Goal: Task Accomplishment & Management: Use online tool/utility

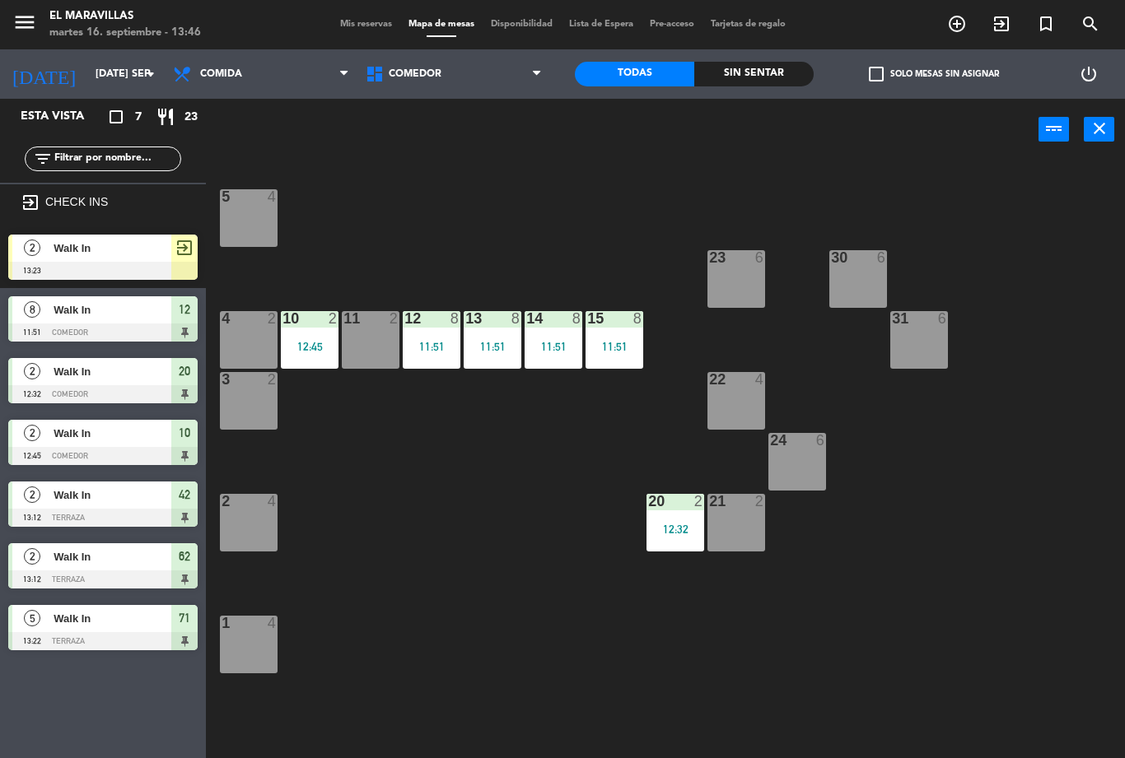
click at [106, 264] on div at bounding box center [102, 271] width 189 height 18
click at [492, 77] on span "Comedor" at bounding box center [453, 74] width 193 height 36
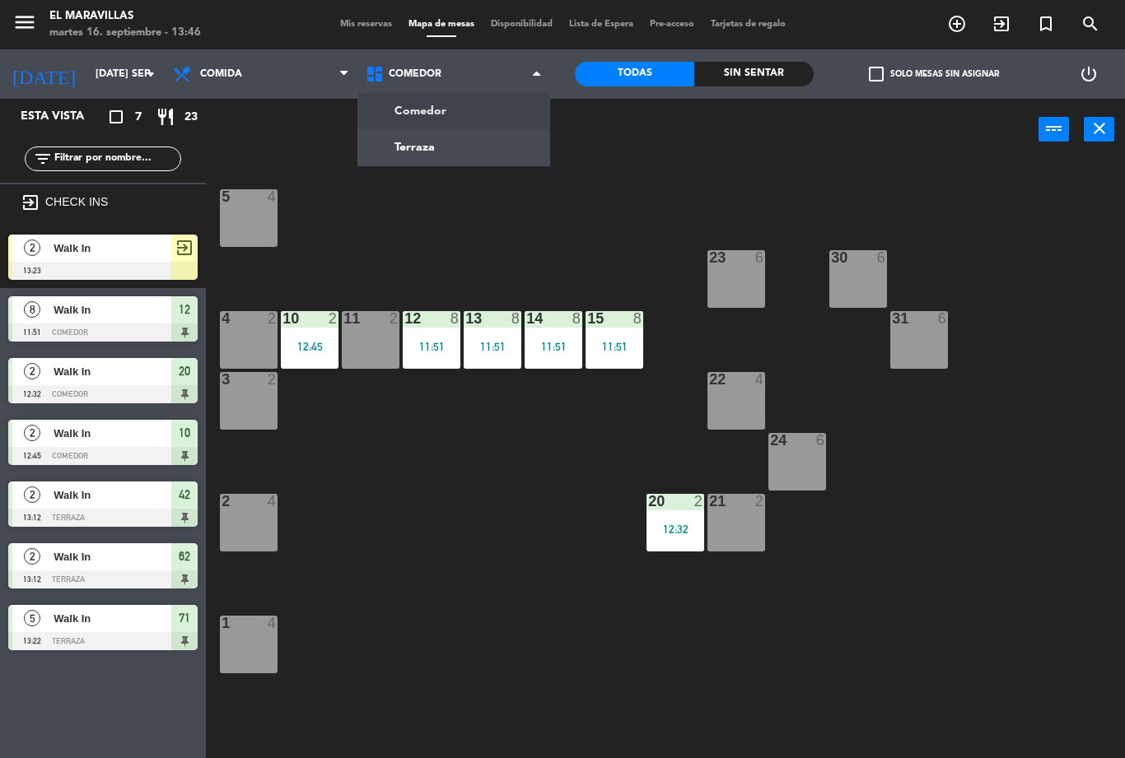
click at [481, 154] on ng-component "menu El Maravillas martes 16. septiembre - 13:46 Mis reservas Mapa de mesas Dis…" at bounding box center [562, 379] width 1125 height 758
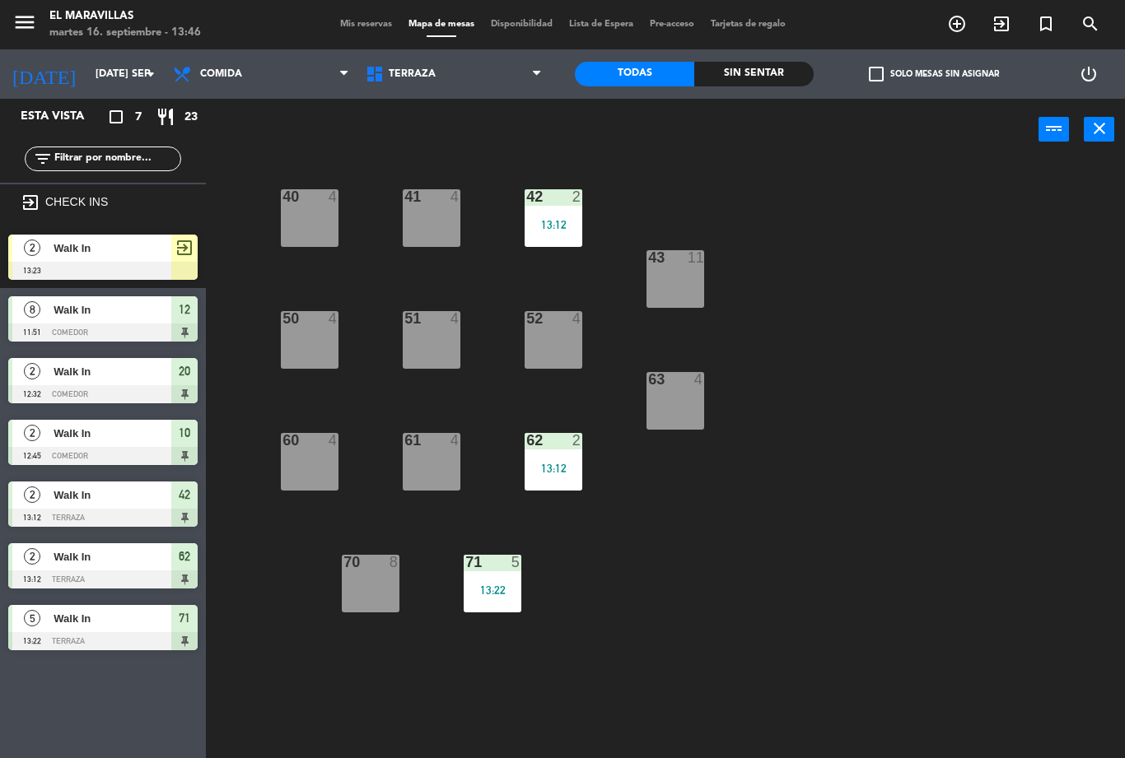
click at [115, 252] on span "Walk In" at bounding box center [113, 248] width 118 height 17
click at [422, 461] on div "61 4" at bounding box center [432, 462] width 58 height 58
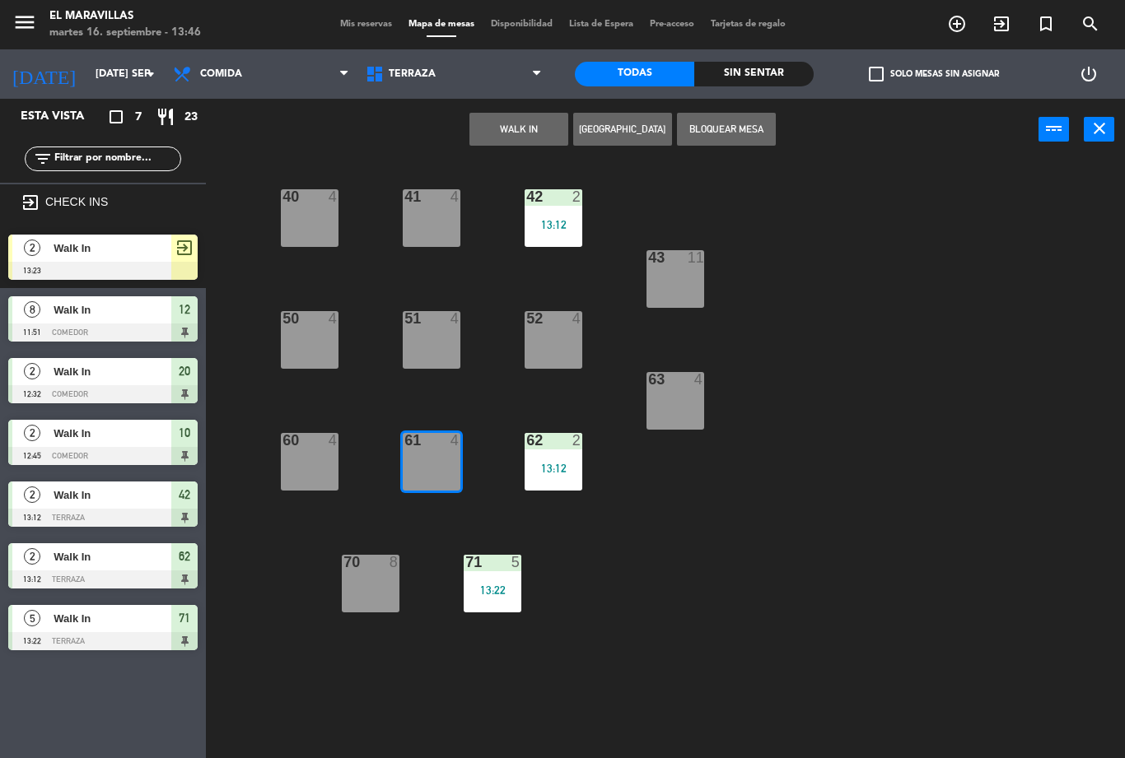
click at [525, 126] on button "WALK IN" at bounding box center [518, 129] width 99 height 33
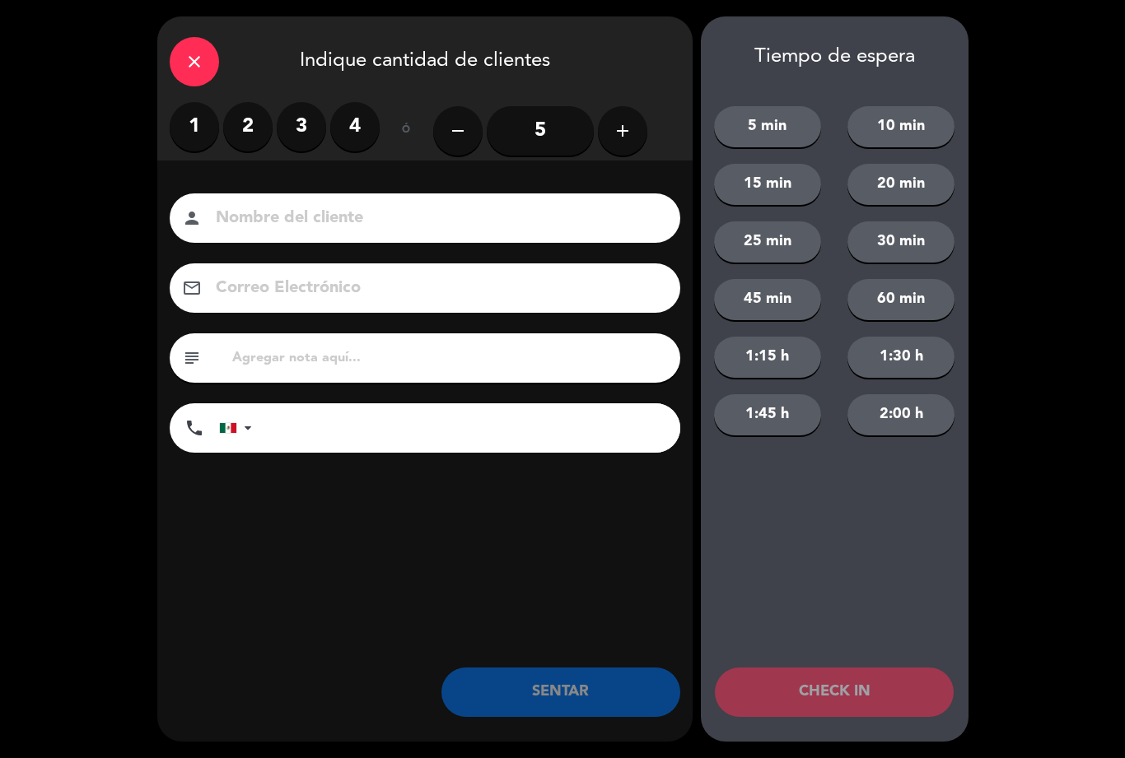
click at [313, 126] on label "3" at bounding box center [301, 126] width 49 height 49
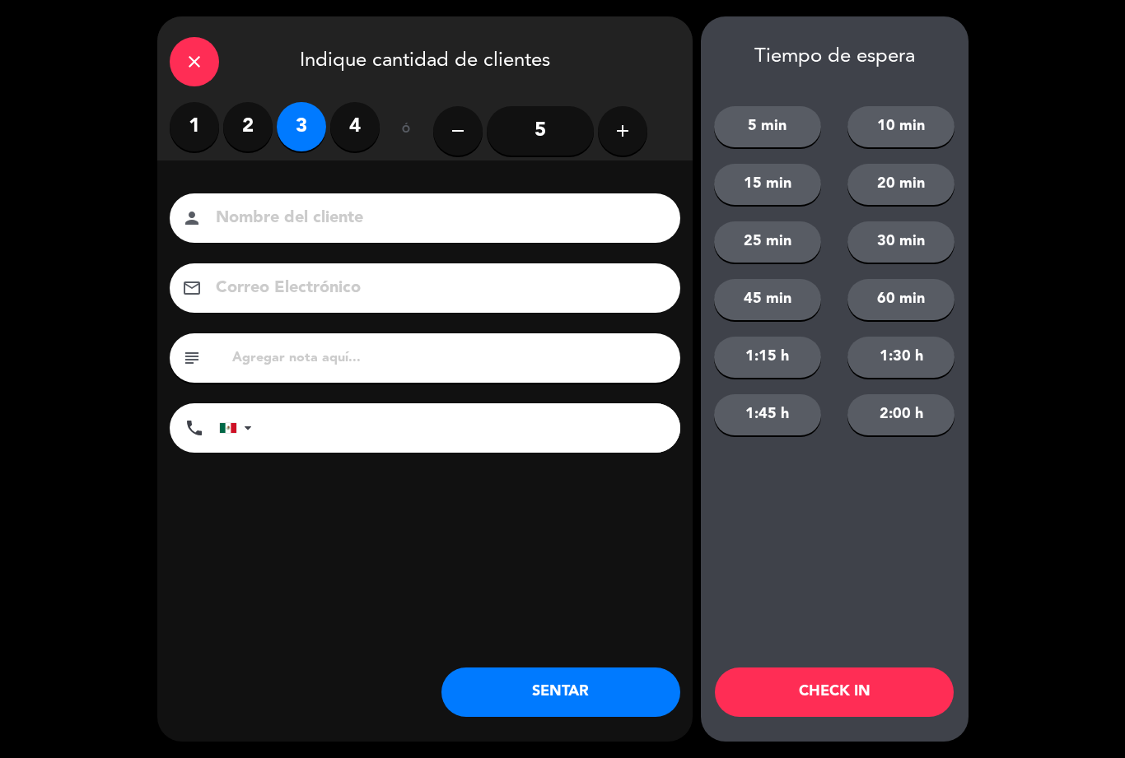
click at [555, 686] on button "SENTAR" at bounding box center [560, 692] width 239 height 49
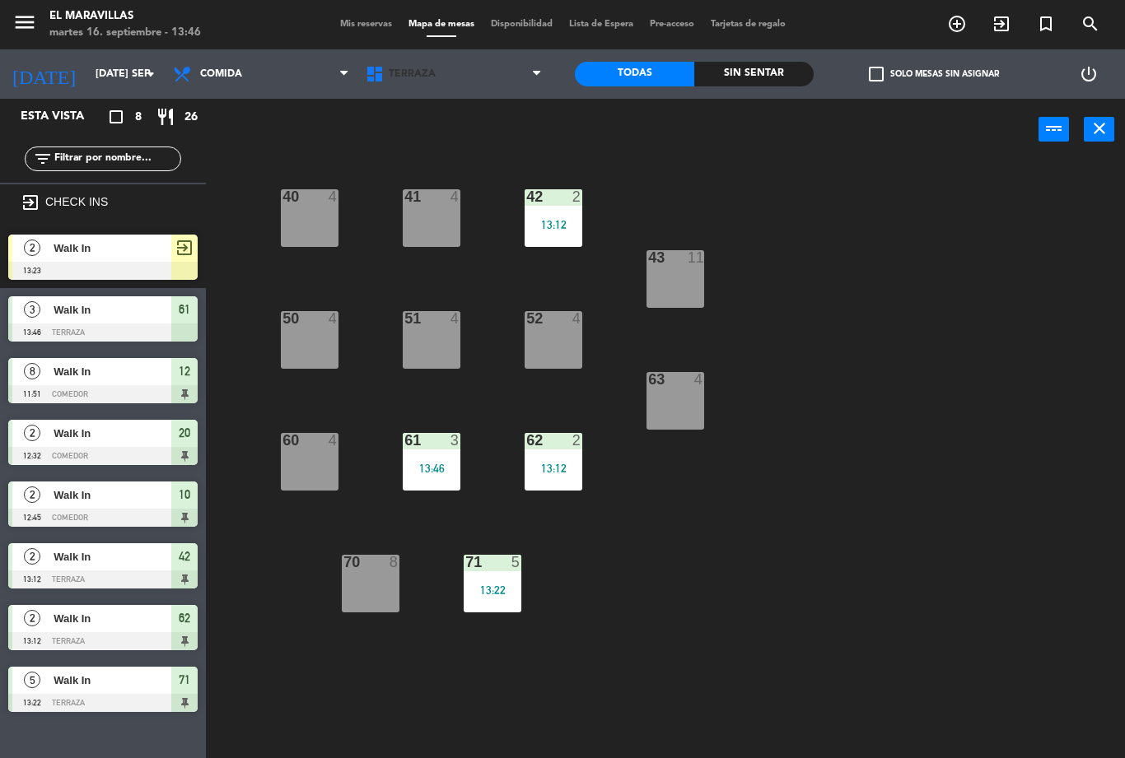
click at [448, 81] on span "Terraza" at bounding box center [453, 74] width 193 height 36
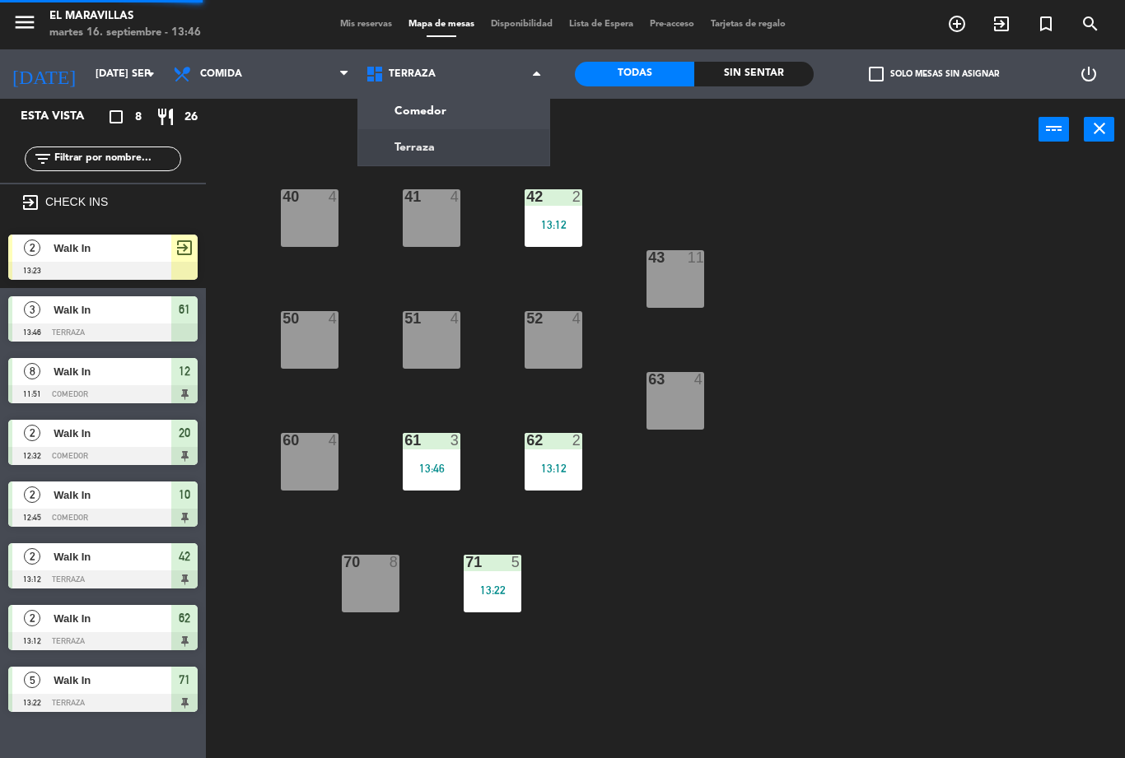
click at [497, 114] on ng-component "menu El Maravillas martes 16. septiembre - 13:46 Mis reservas Mapa de mesas Dis…" at bounding box center [562, 379] width 1125 height 758
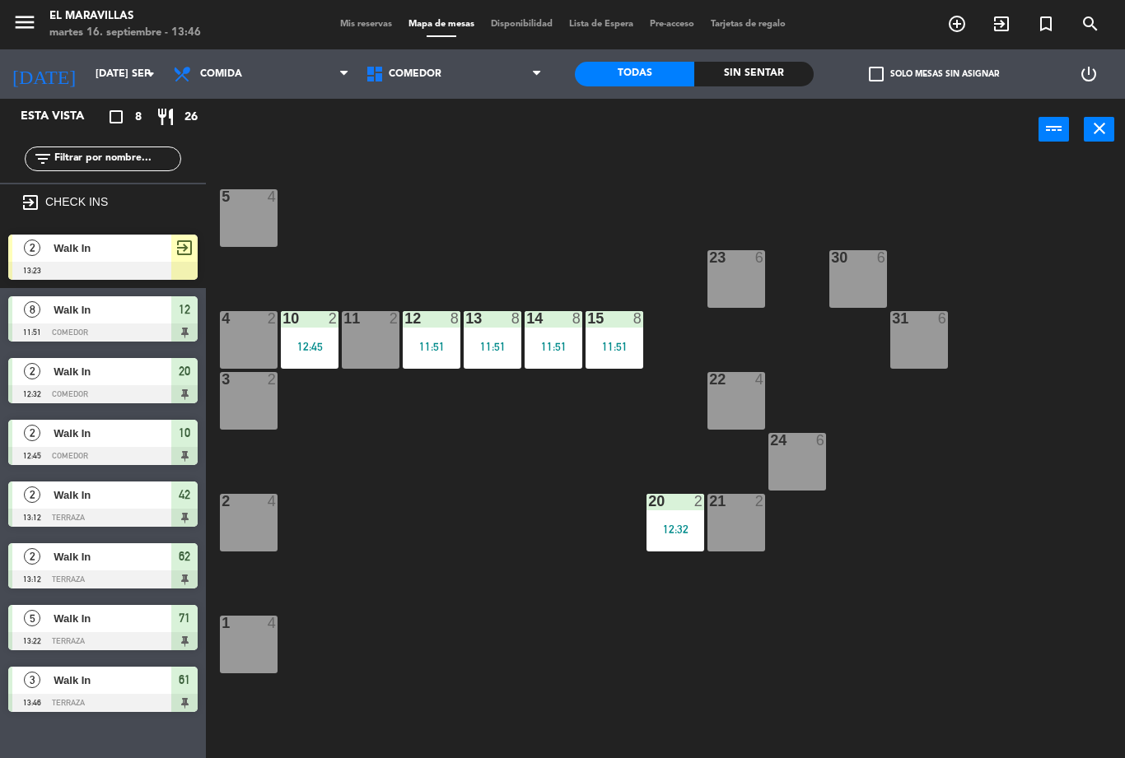
click at [743, 527] on div "21 2" at bounding box center [736, 523] width 58 height 58
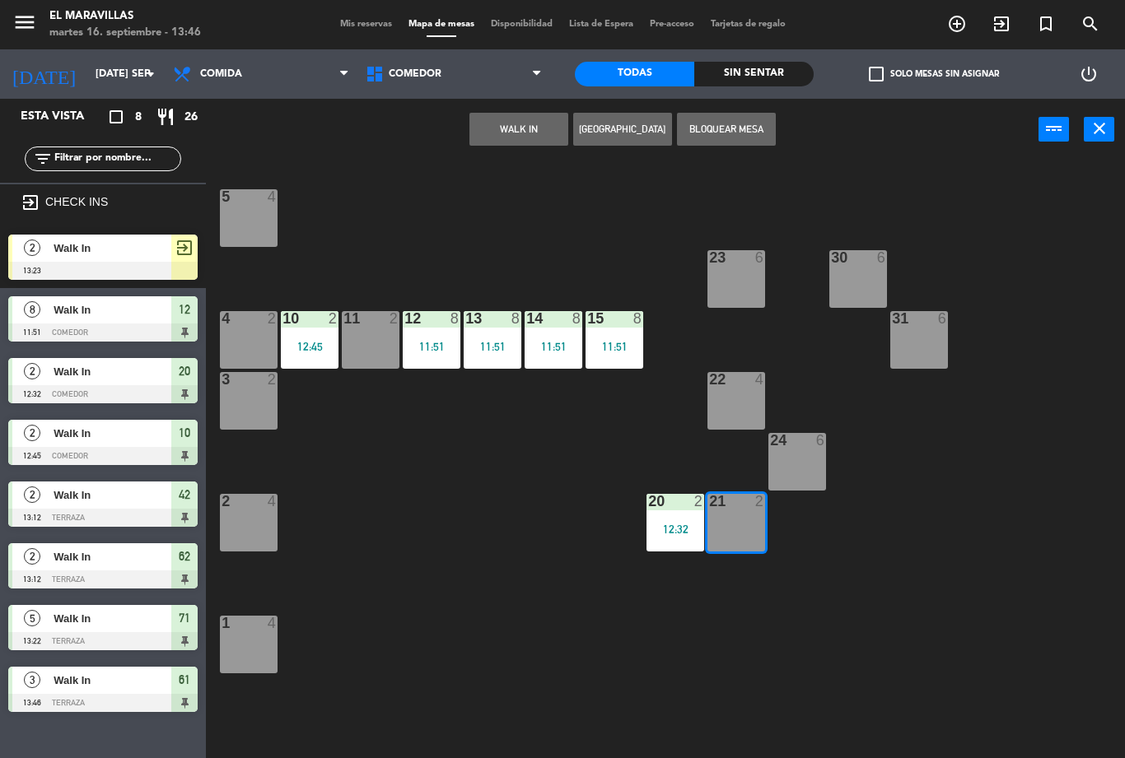
click at [147, 257] on div "Walk In" at bounding box center [111, 248] width 119 height 27
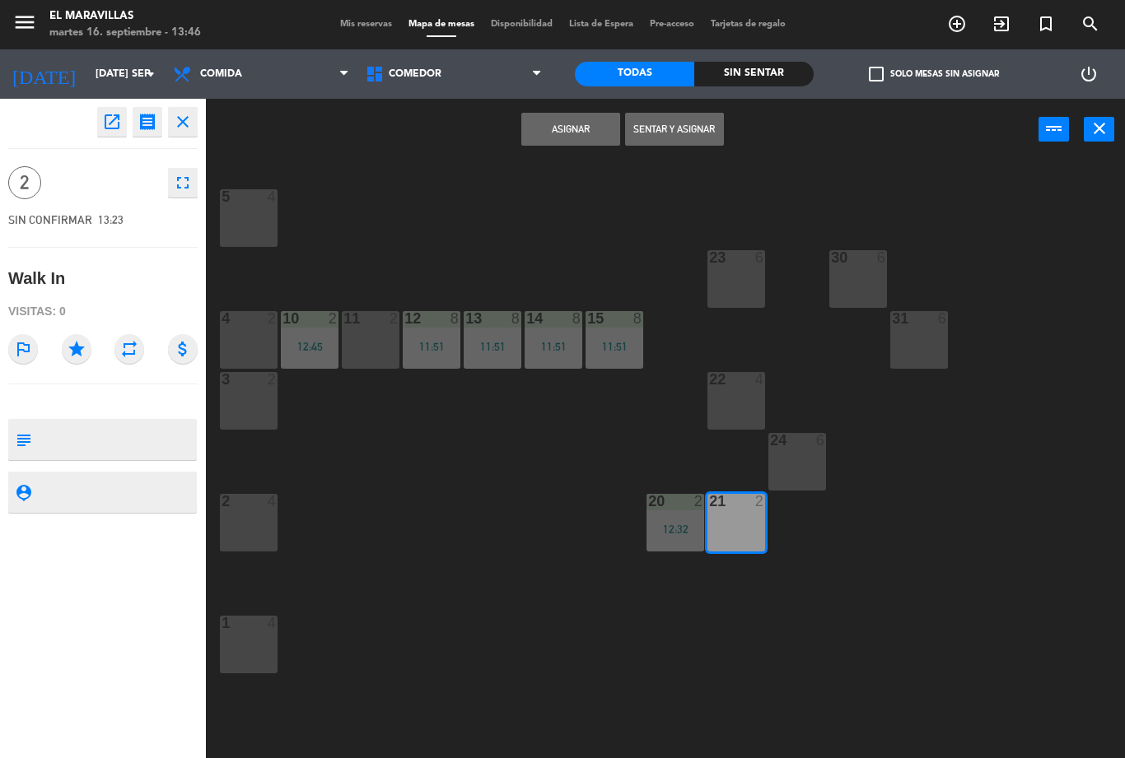
click at [672, 124] on button "Sentar y Asignar" at bounding box center [674, 129] width 99 height 33
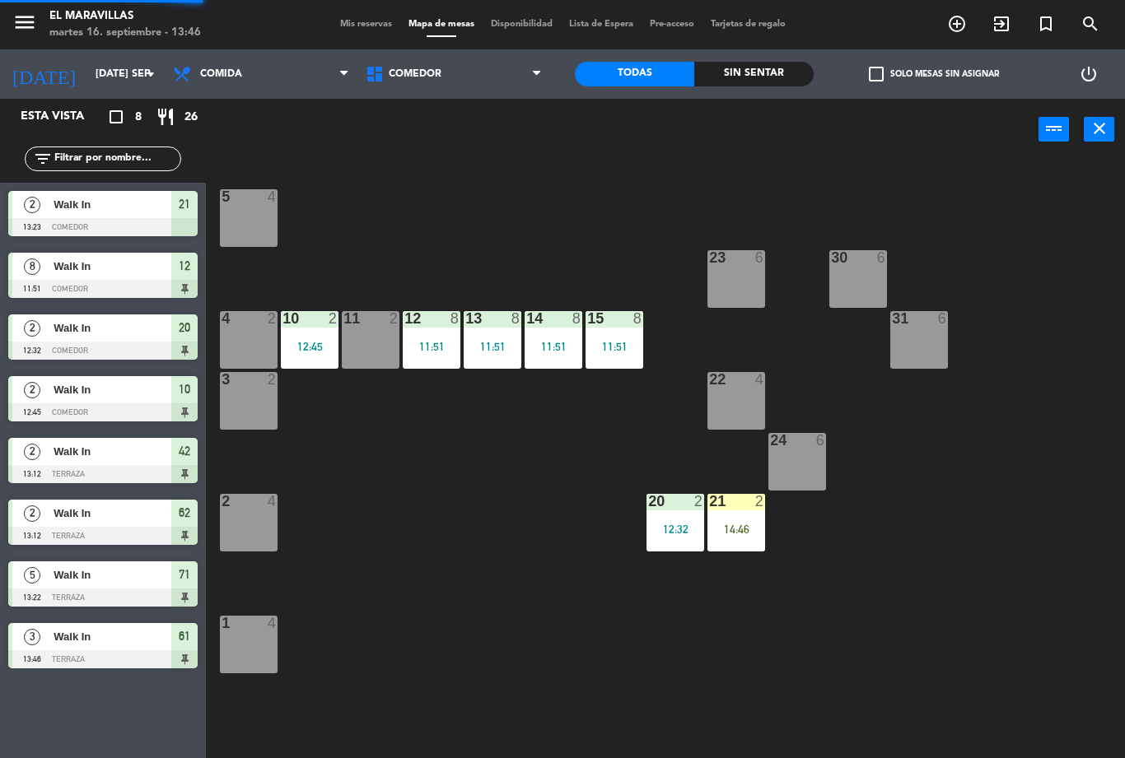
click at [667, 510] on div "20 2" at bounding box center [675, 502] width 58 height 16
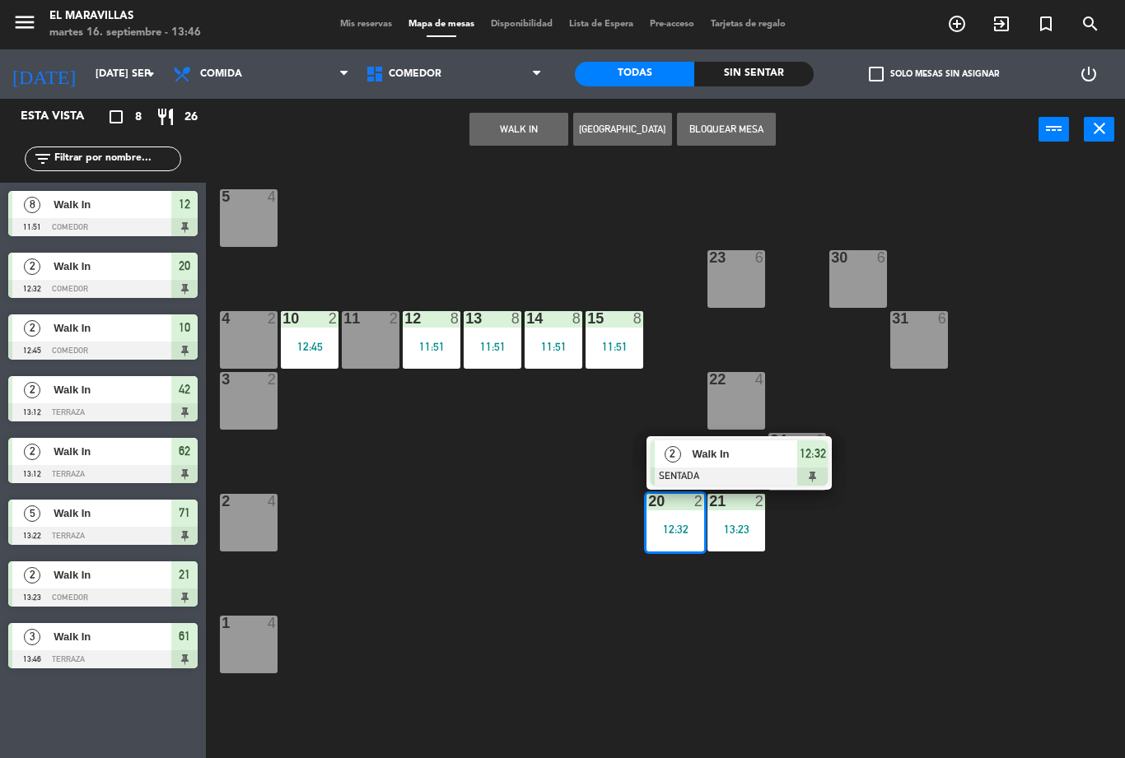
click at [828, 462] on div "2 Walk In SENTADA 12:32" at bounding box center [738, 463] width 185 height 54
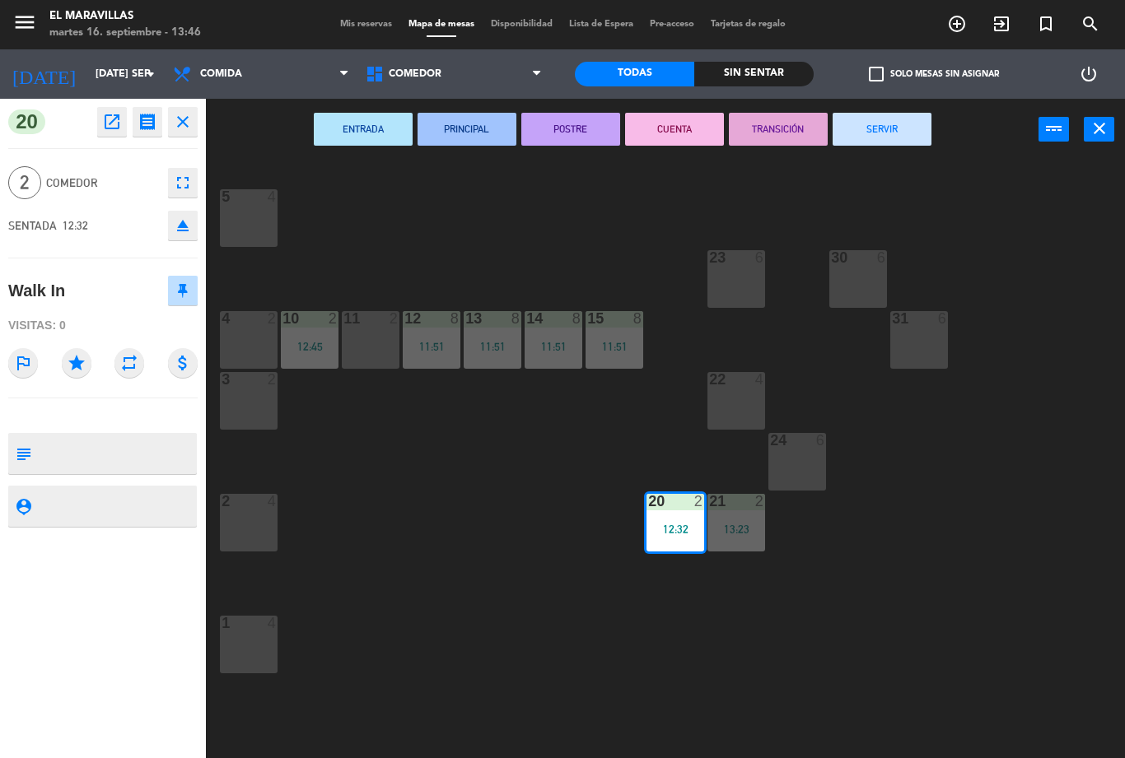
click at [866, 127] on button "SERVIR" at bounding box center [882, 129] width 99 height 33
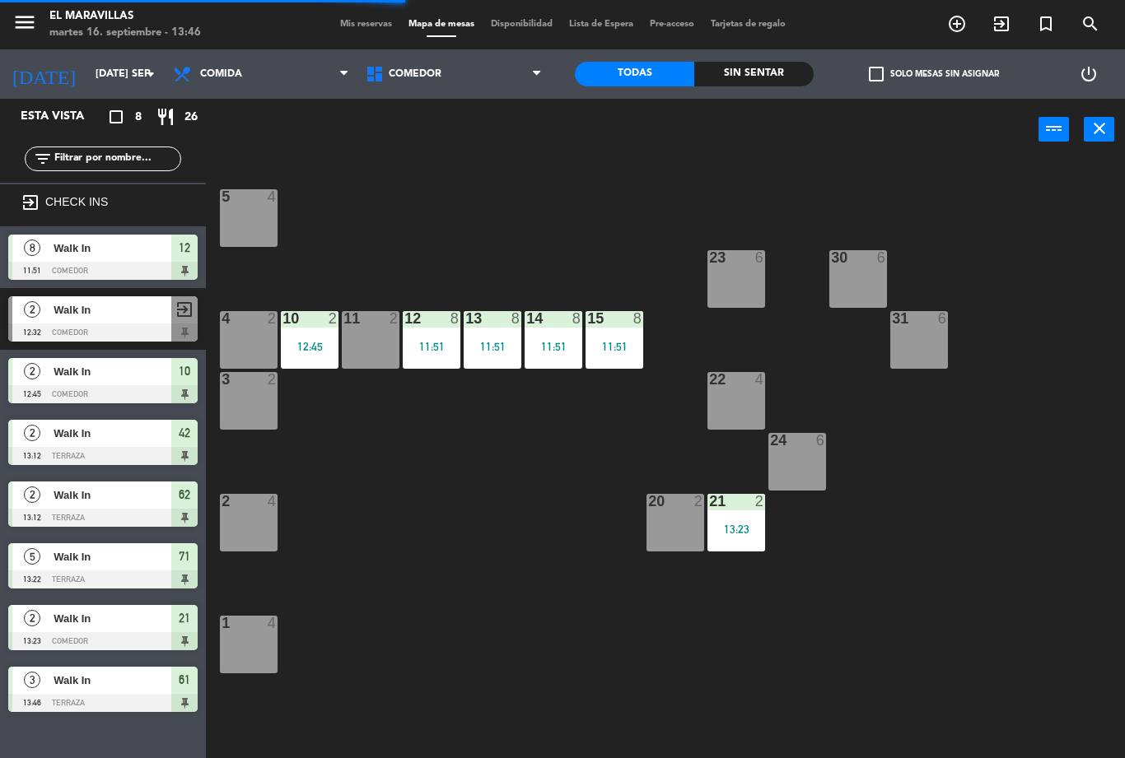
click at [328, 346] on div "12:45" at bounding box center [310, 347] width 58 height 12
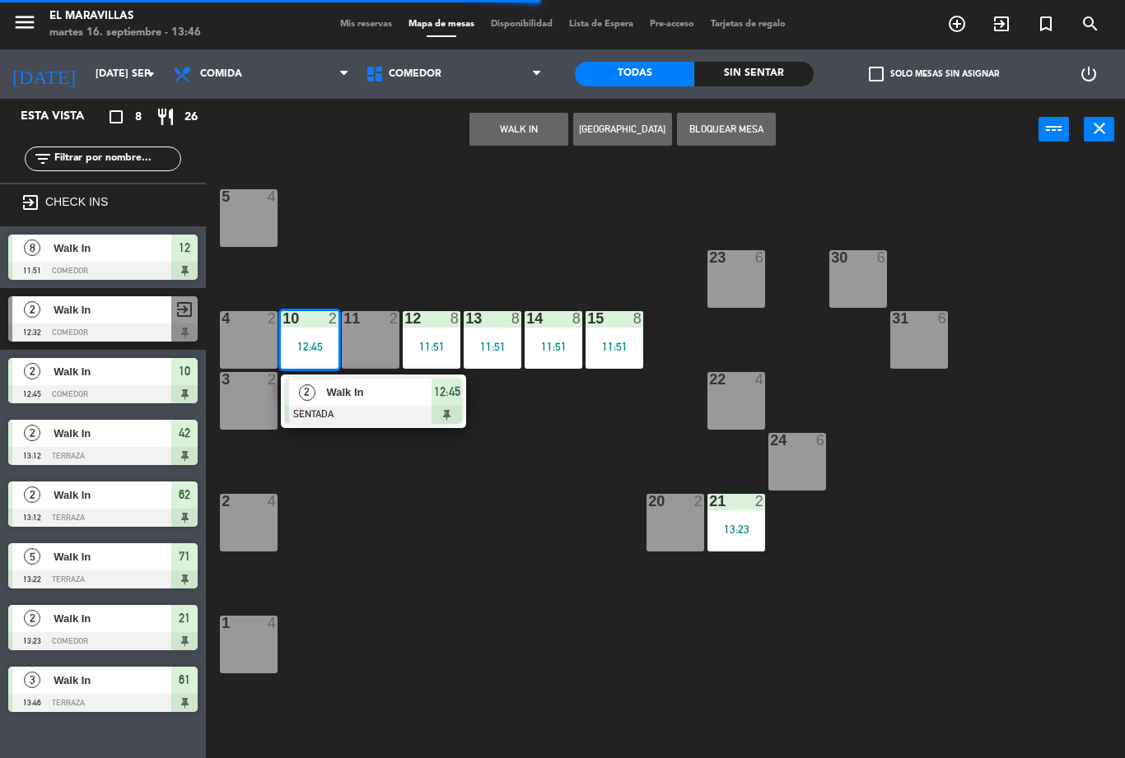
click at [483, 562] on div "5 4 23 6 30 6 4 2 10 2 12:45 2 Walk In [GEOGRAPHIC_DATA] 12:45 11 2 12 8 11:51 …" at bounding box center [671, 460] width 908 height 598
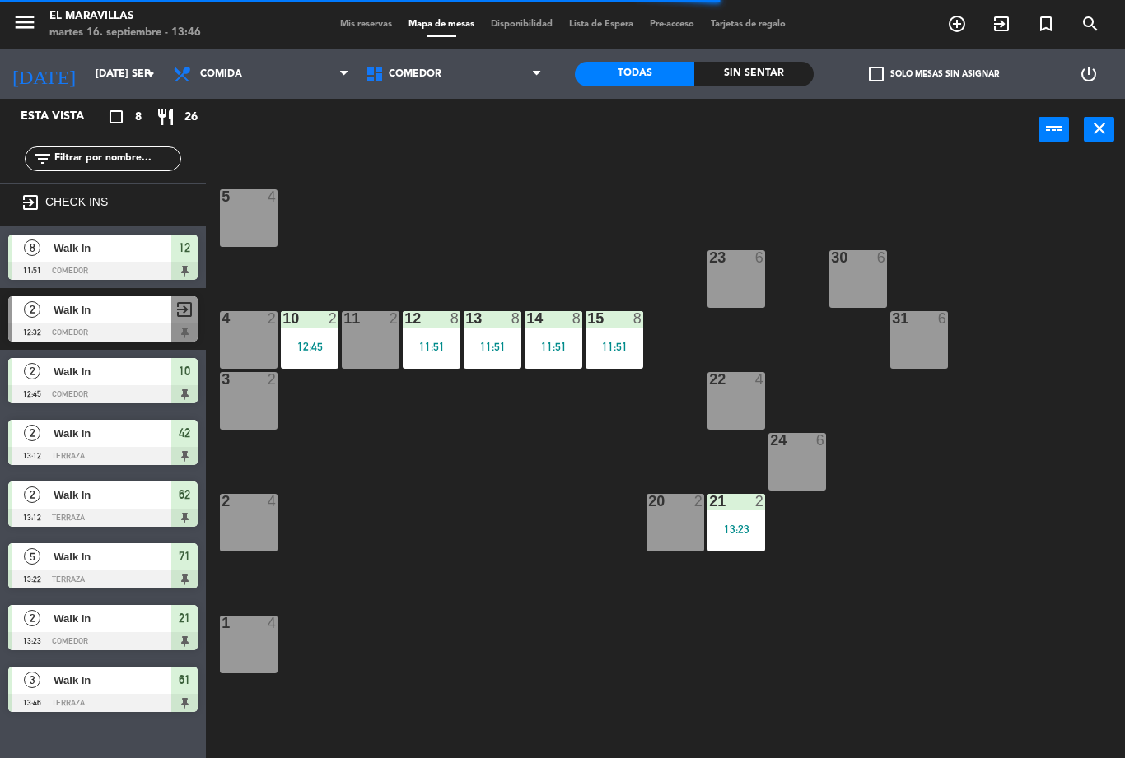
select select "lunch"
select select
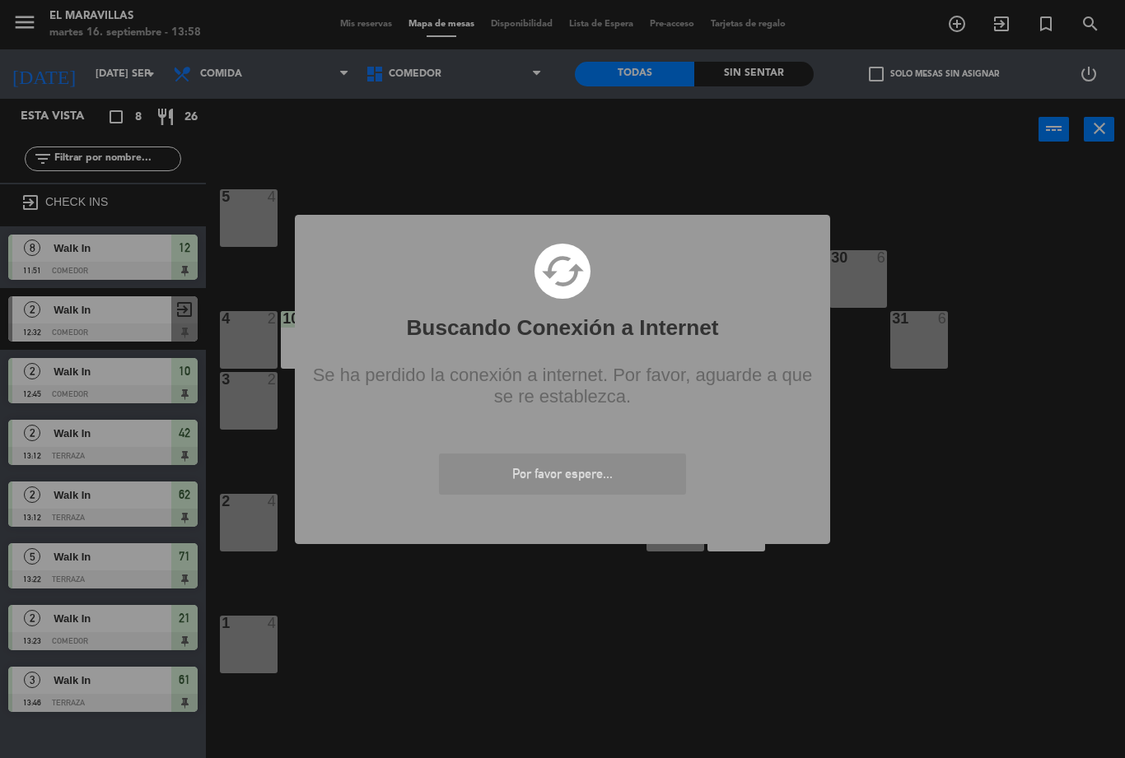
click at [458, 82] on div "? ! i Buscando Conexión a Internet × cached Se ha perdido la conexión a interne…" at bounding box center [562, 379] width 1125 height 758
click at [444, 104] on div "? ! i Buscando Conexión a Internet × cached Se ha perdido la conexión a interne…" at bounding box center [562, 379] width 1125 height 758
